Goal: Task Accomplishment & Management: Use online tool/utility

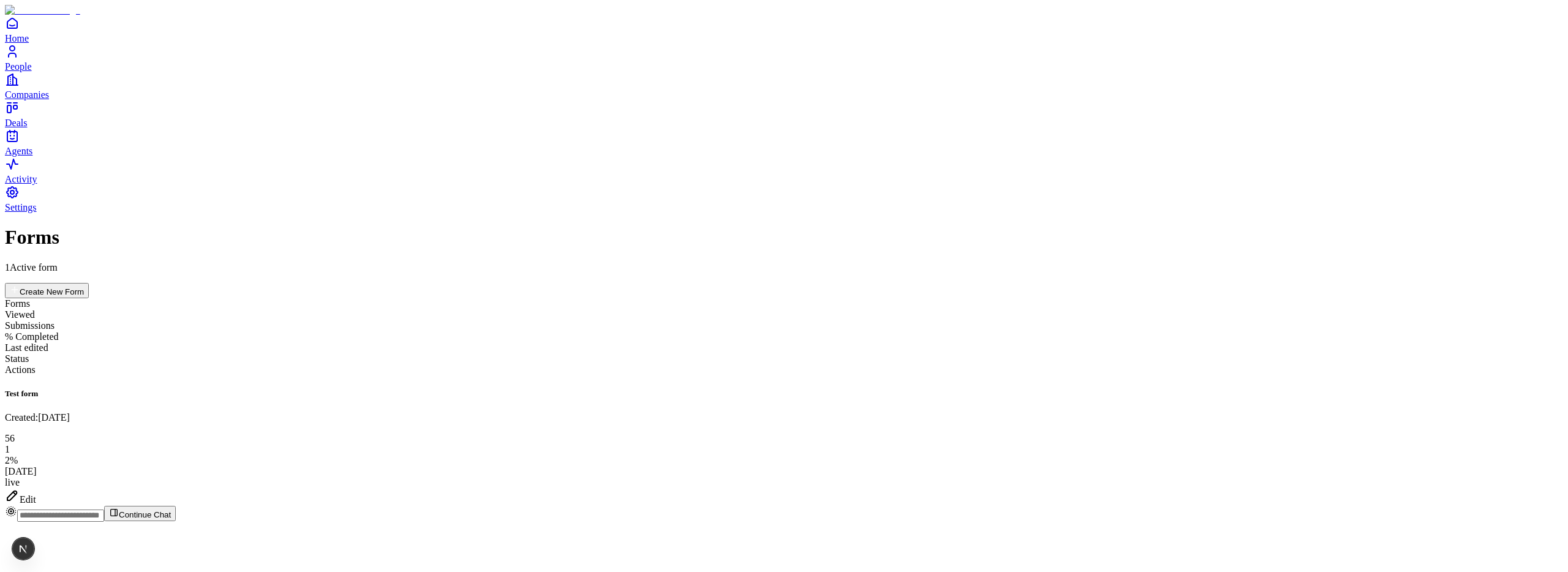
click at [1502, 488] on div "Edit" at bounding box center [784, 496] width 1558 height 17
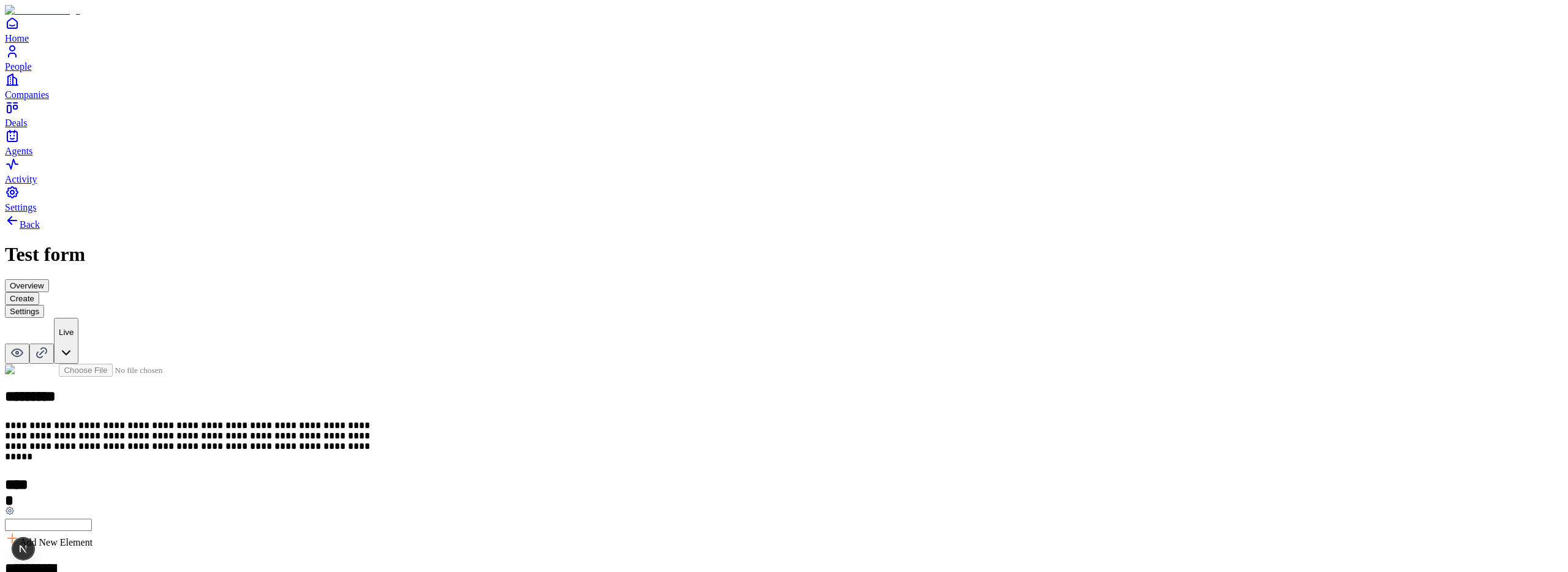
scroll to position [13, 0]
click at [44, 305] on button "Settings" at bounding box center [25, 311] width 39 height 13
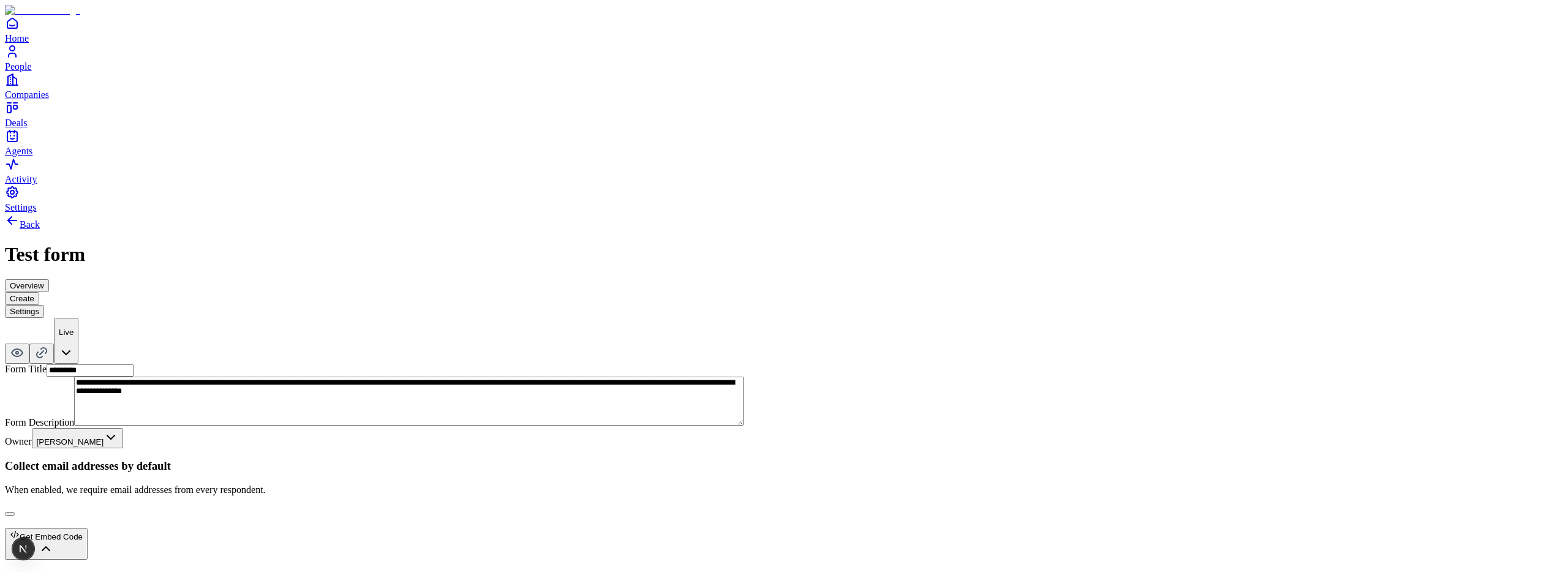
click at [82, 529] on div "Get Embed Code" at bounding box center [46, 535] width 73 height 12
